Goal: Information Seeking & Learning: Understand process/instructions

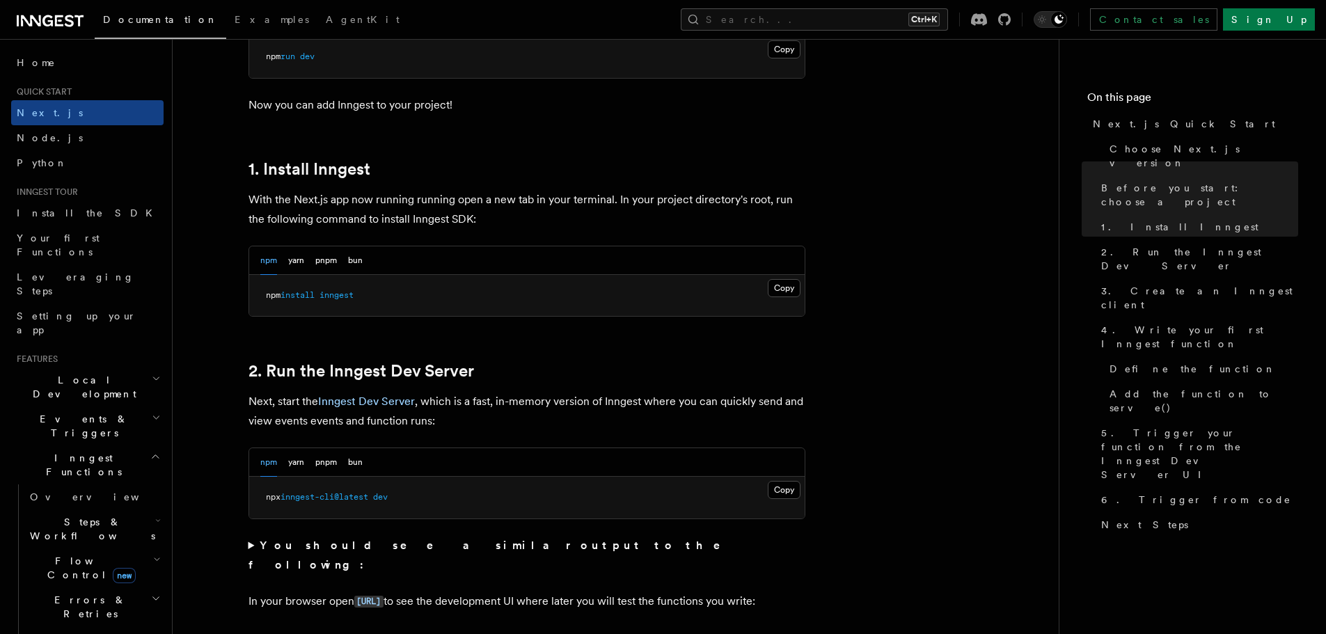
scroll to position [696, 0]
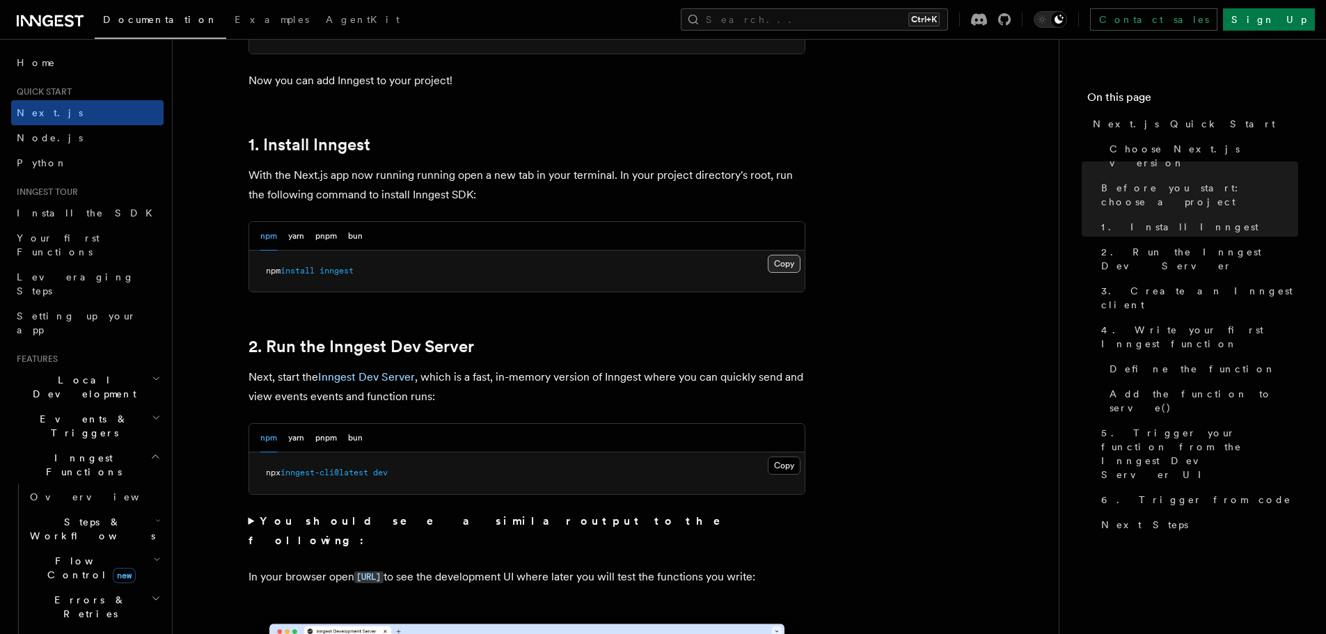
click at [788, 266] on button "Copy Copied" at bounding box center [784, 264] width 33 height 18
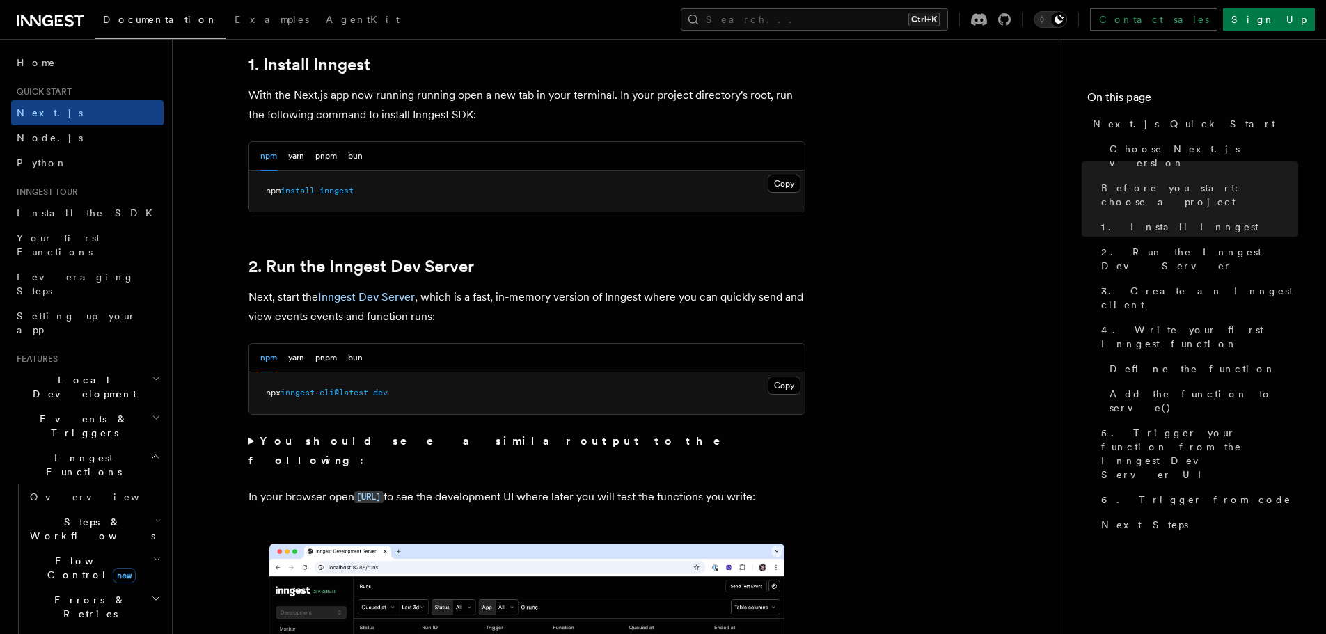
scroll to position [905, 0]
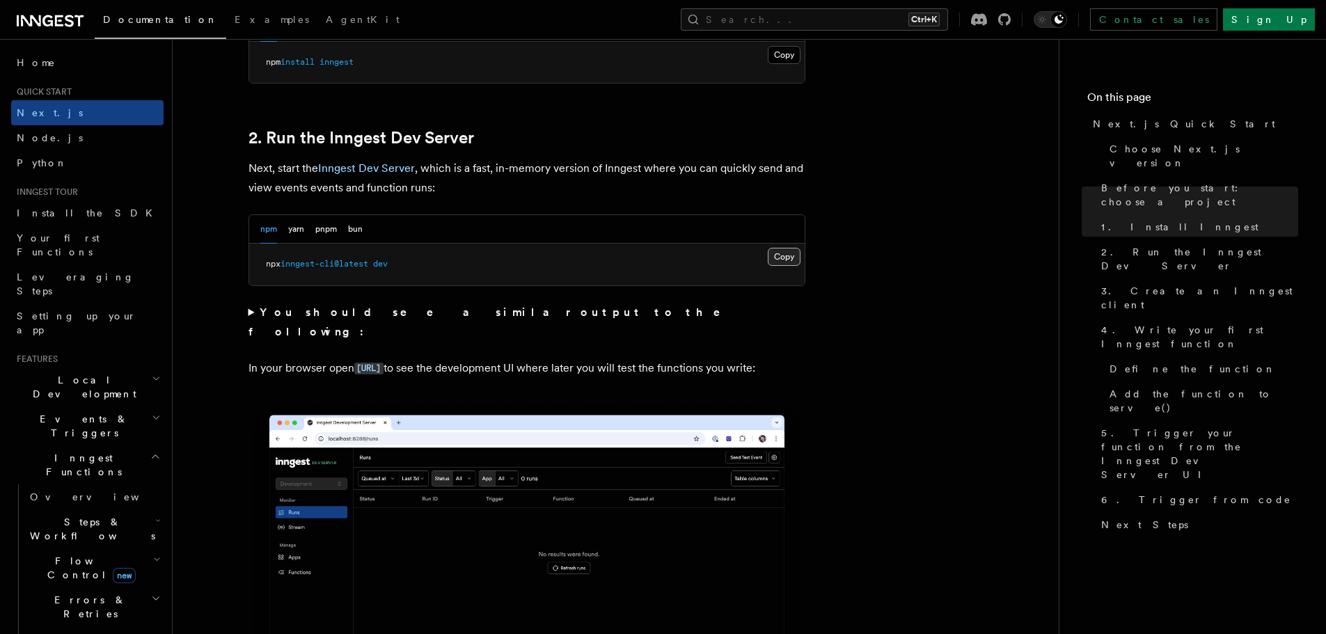
click at [776, 262] on button "Copy Copied" at bounding box center [784, 257] width 33 height 18
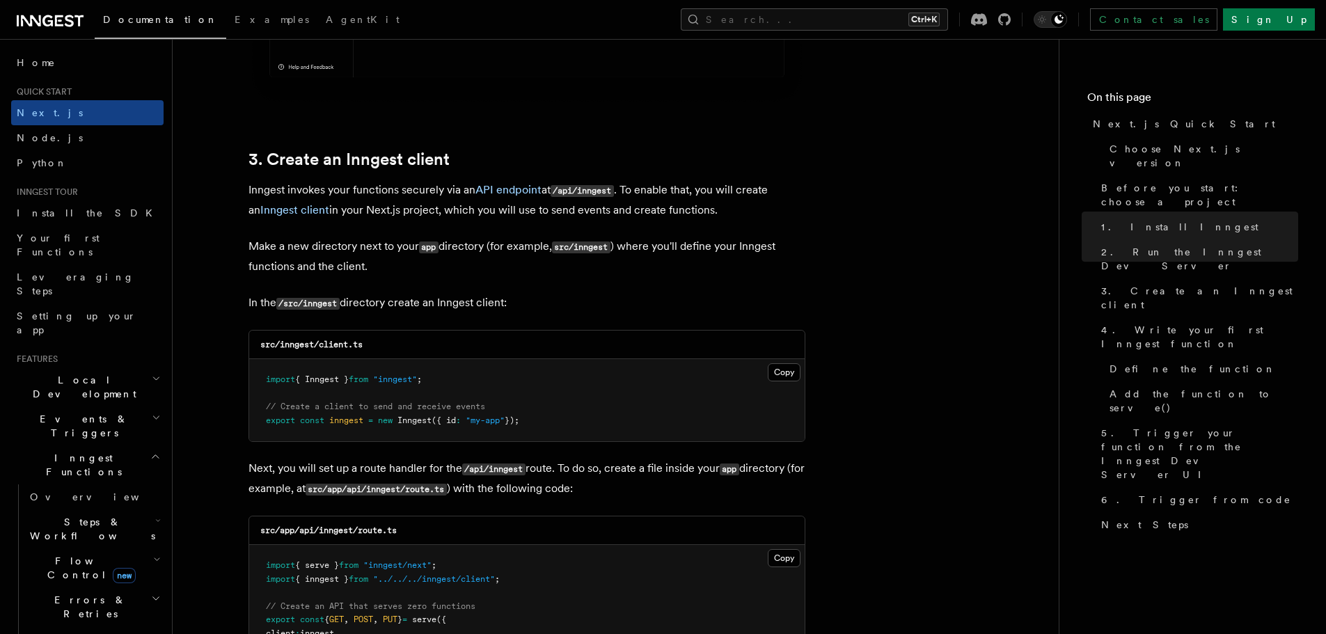
scroll to position [1601, 0]
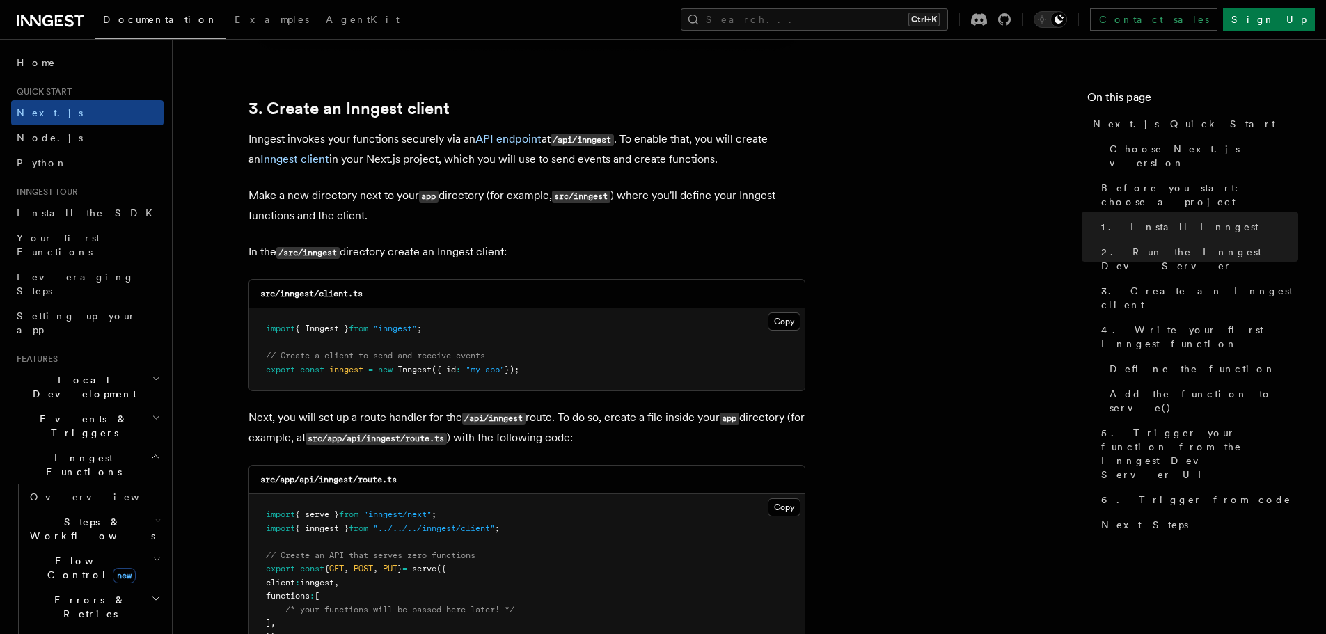
click at [283, 294] on code "src/inngest/client.ts" at bounding box center [311, 294] width 102 height 10
copy code "inngest"
drag, startPoint x: 374, startPoint y: 296, endPoint x: 321, endPoint y: 296, distance: 52.2
click at [321, 296] on div "src/inngest/client.ts" at bounding box center [526, 294] width 555 height 29
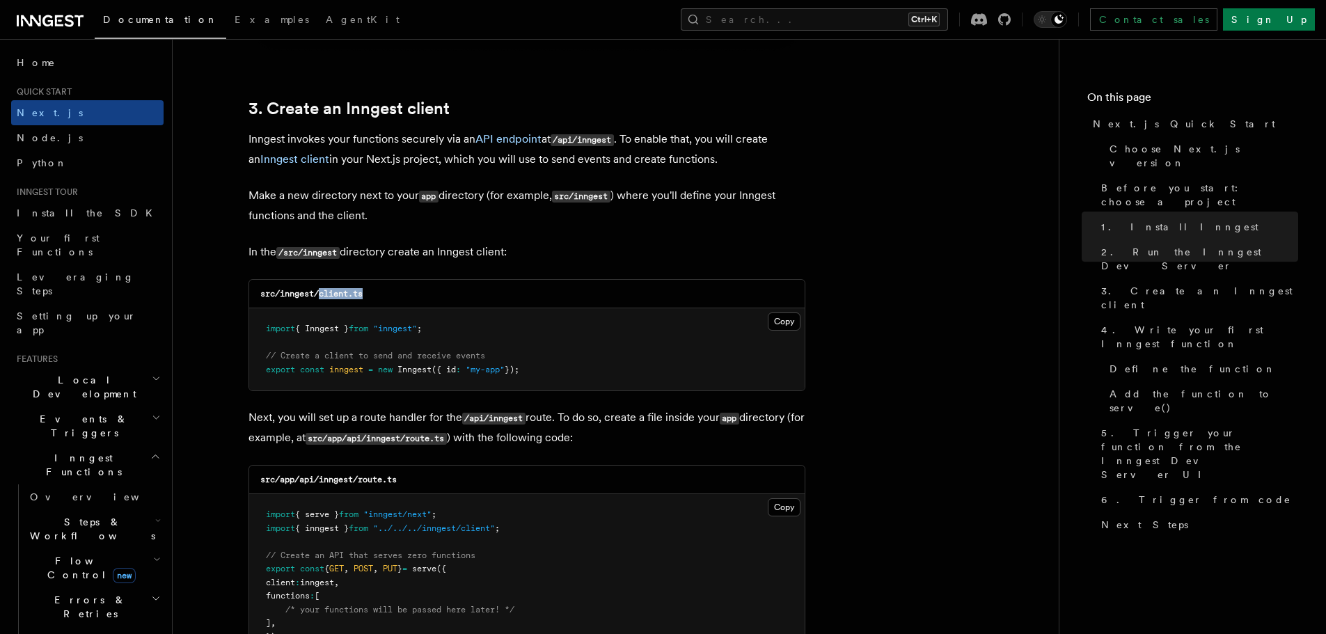
copy code "client.ts"
click at [782, 322] on button "Copy Copied" at bounding box center [784, 321] width 33 height 18
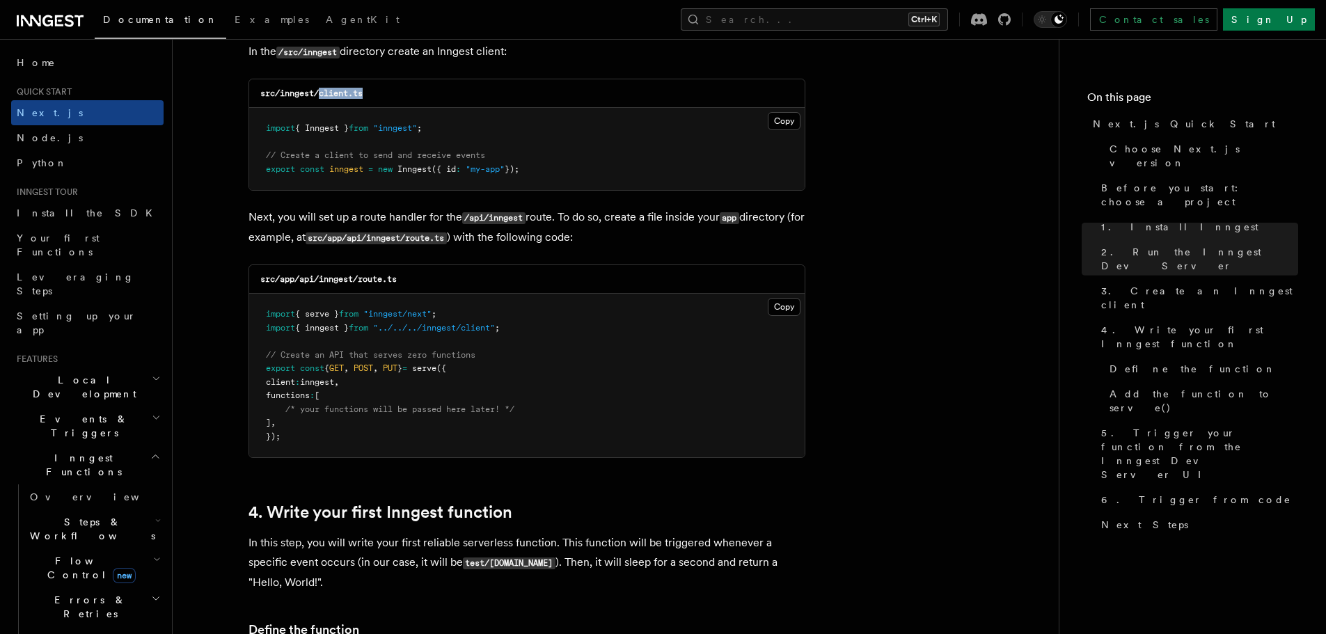
scroll to position [1809, 0]
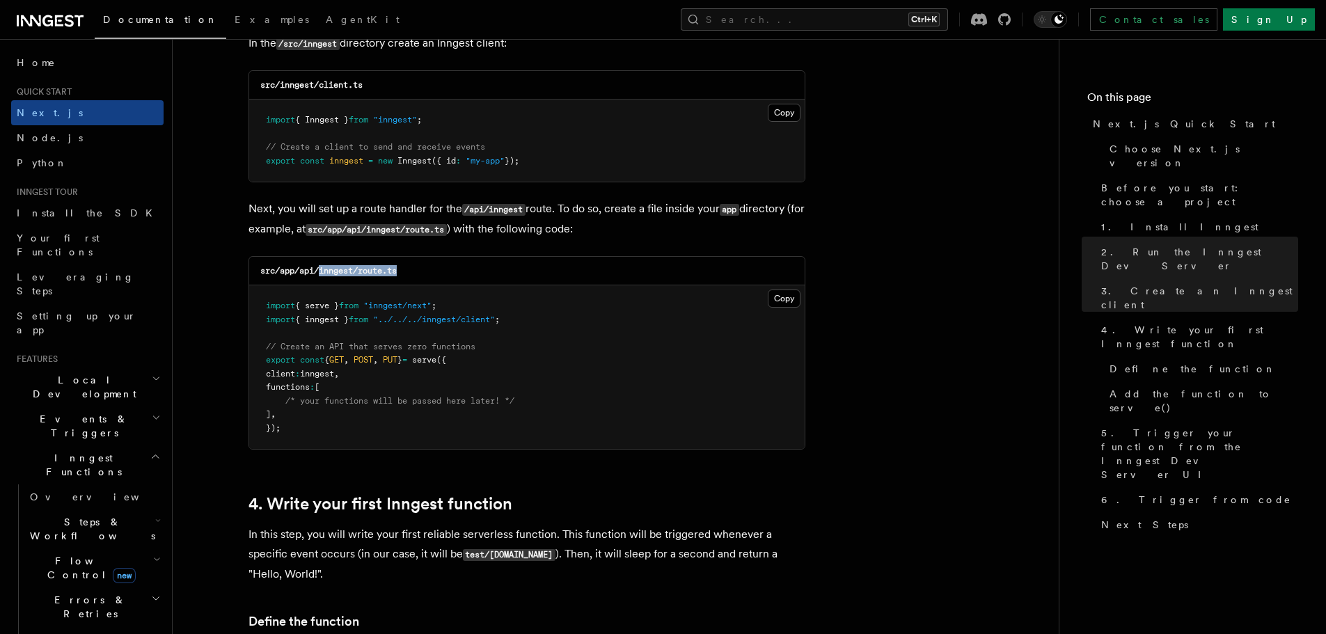
drag, startPoint x: 406, startPoint y: 271, endPoint x: 337, endPoint y: 271, distance: 69.6
click at [322, 273] on div "src/app/api/inngest/route.ts" at bounding box center [526, 271] width 555 height 29
click at [337, 270] on code "src/app/api/inngest/route.ts" at bounding box center [328, 271] width 136 height 10
click at [795, 299] on button "Copy Copied" at bounding box center [784, 298] width 33 height 18
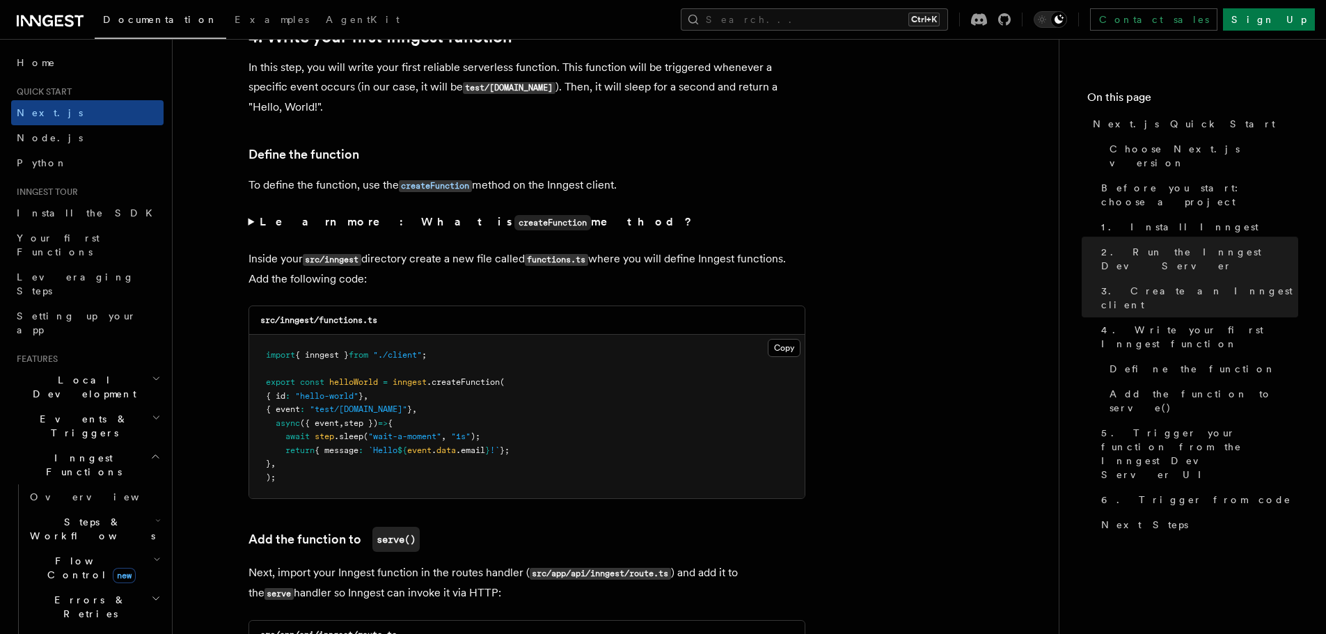
scroll to position [2296, 0]
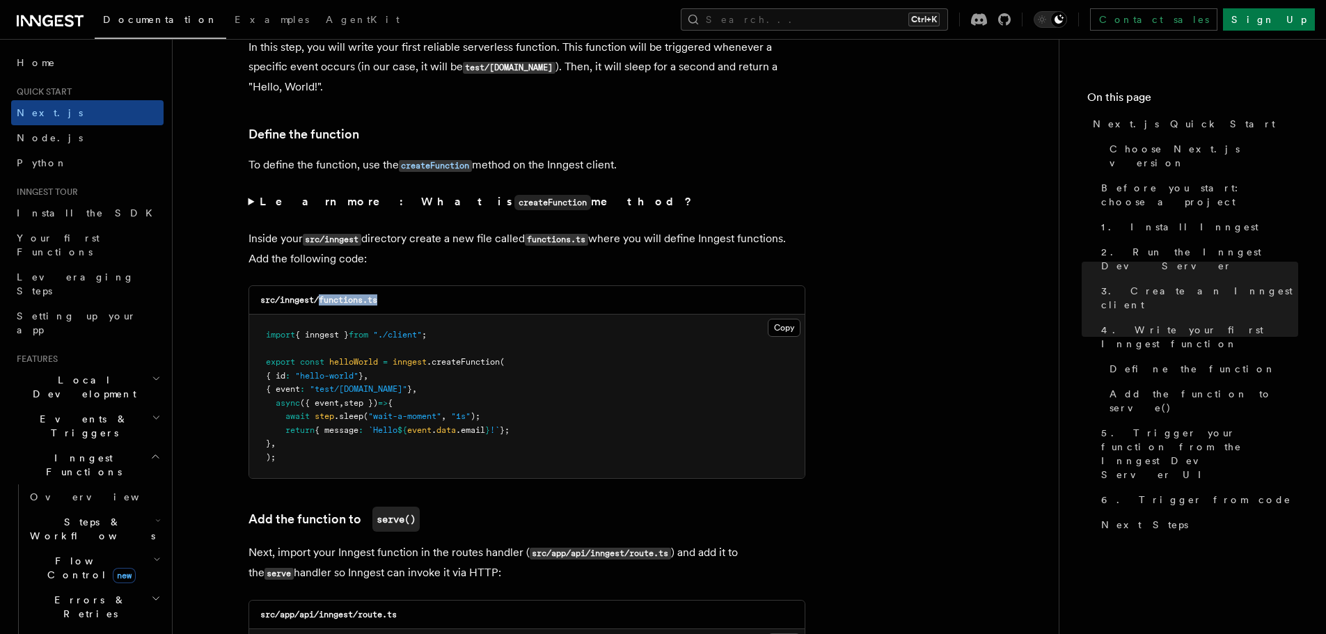
drag, startPoint x: 380, startPoint y: 301, endPoint x: 321, endPoint y: 300, distance: 58.5
click at [321, 300] on code "src/inngest/functions.ts" at bounding box center [318, 300] width 117 height 10
copy code "functions.ts"
click at [778, 332] on button "Copy Copied" at bounding box center [784, 328] width 33 height 18
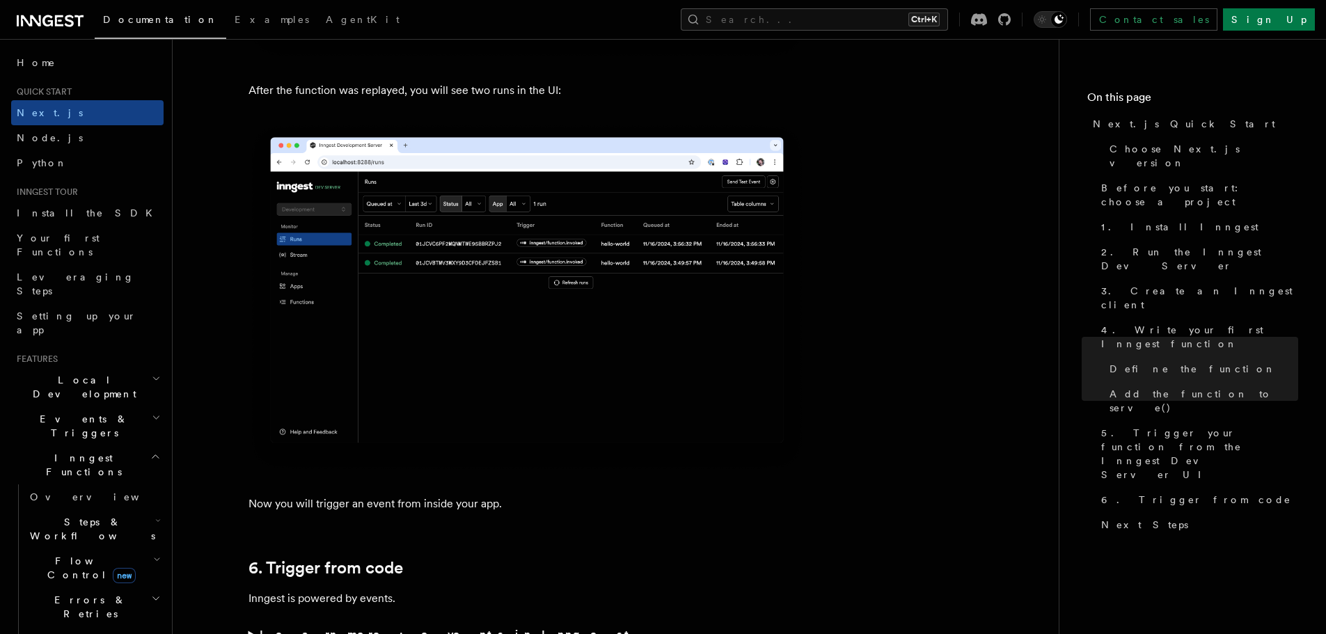
scroll to position [70, 0]
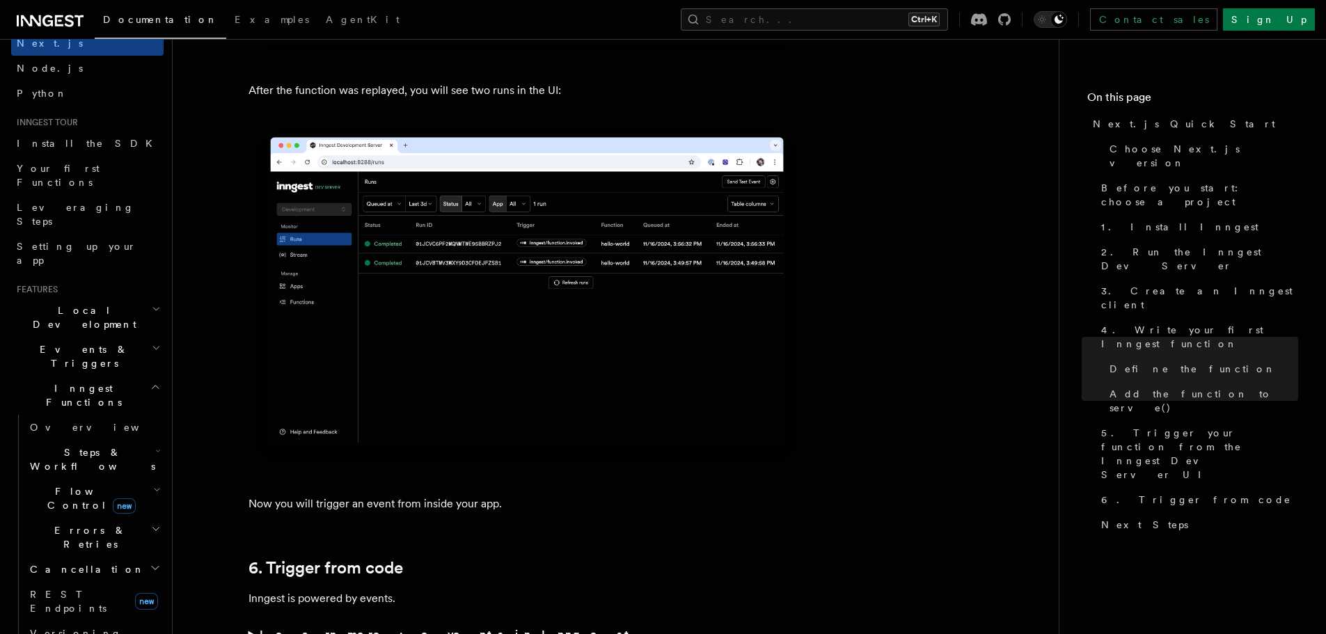
click at [75, 484] on span "Flow Control new" at bounding box center [88, 498] width 129 height 28
click at [77, 525] on span "Overview" at bounding box center [114, 530] width 143 height 11
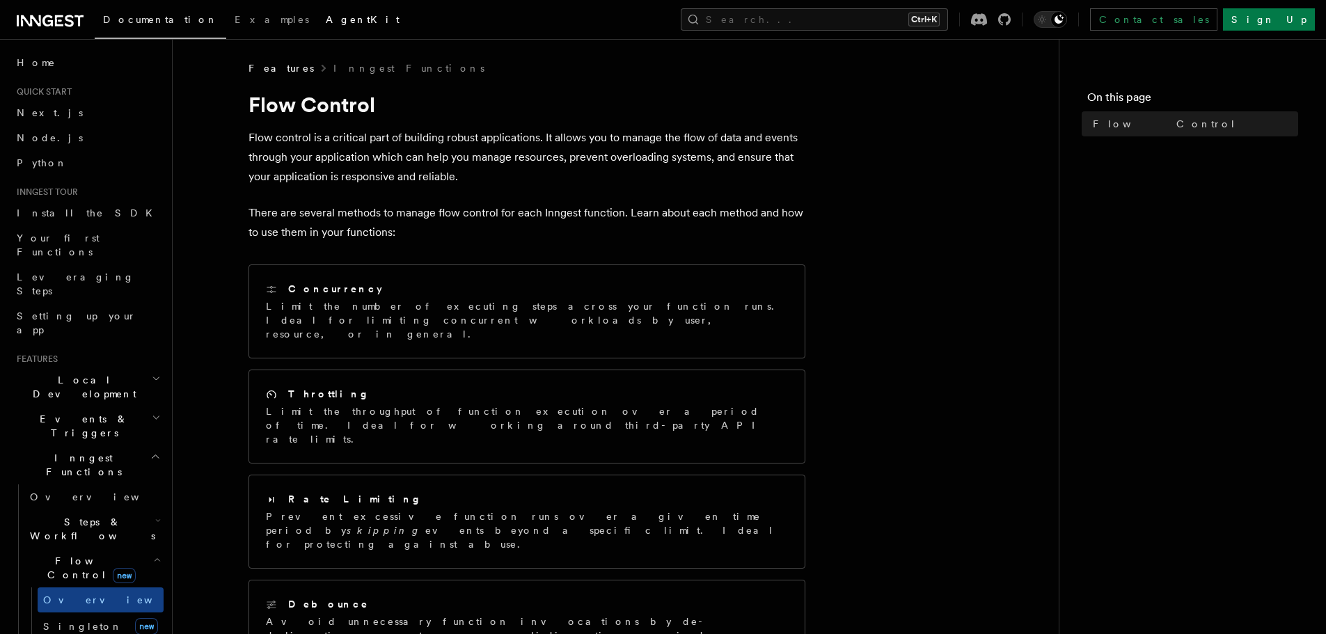
click at [326, 17] on span "AgentKit" at bounding box center [363, 19] width 74 height 11
